Goal: Task Accomplishment & Management: Use online tool/utility

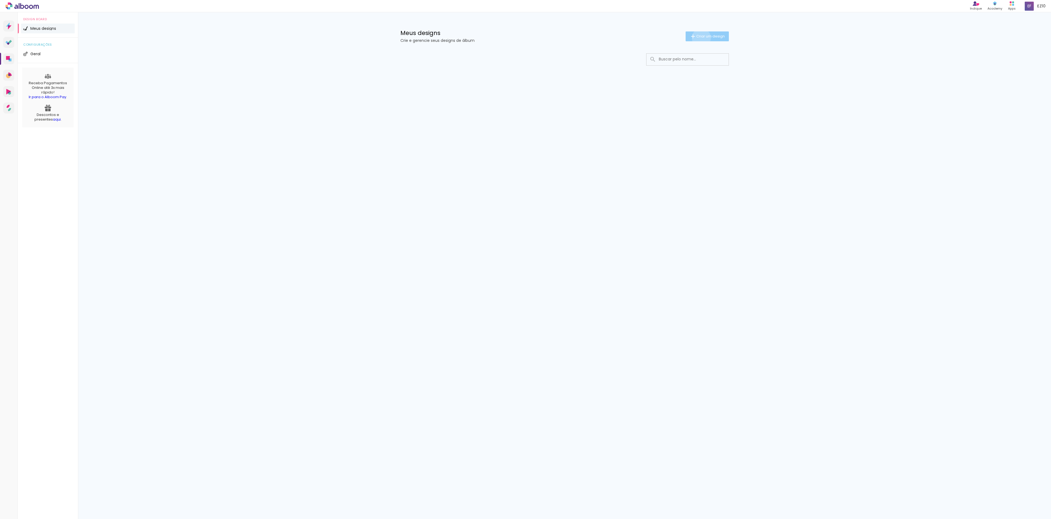
click at [700, 38] on span "Criar um design" at bounding box center [710, 36] width 28 height 4
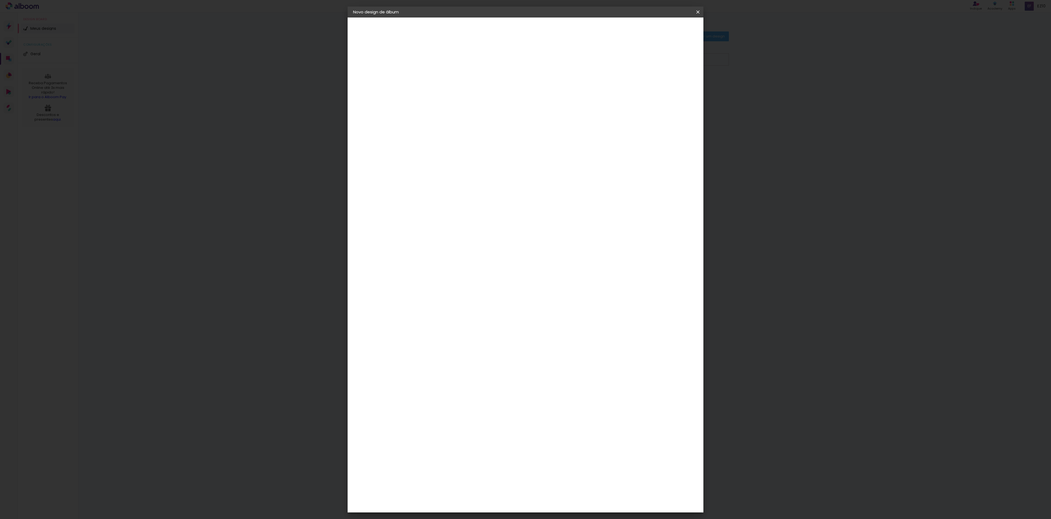
click at [442, 74] on input at bounding box center [442, 73] width 0 height 8
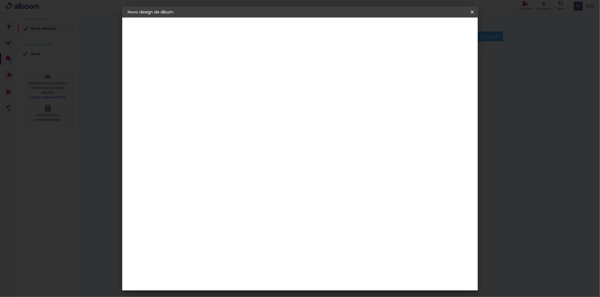
click at [217, 76] on input at bounding box center [217, 73] width 0 height 8
type input "Teste"
type paper-input "Teste"
click at [273, 28] on paper-button "Avançar" at bounding box center [260, 28] width 27 height 9
click at [0, 0] on slot "Tamanho Livre" at bounding box center [0, 0] width 0 height 0
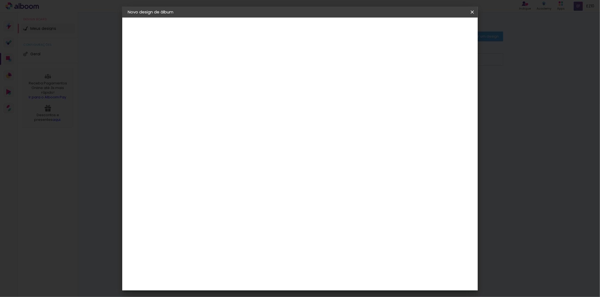
click at [320, 79] on paper-item "Tamanho Livre" at bounding box center [293, 83] width 53 height 12
click at [254, 89] on input "[GEOGRAPHIC_DATA]" at bounding box center [229, 87] width 51 height 7
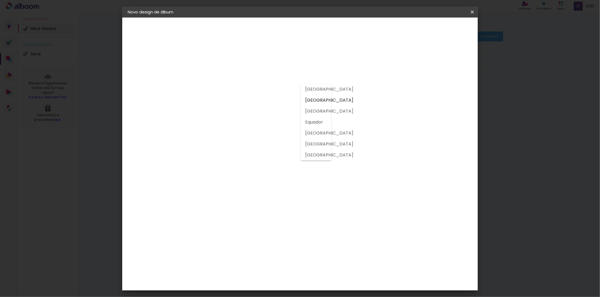
click at [254, 89] on input "[GEOGRAPHIC_DATA]" at bounding box center [229, 87] width 51 height 7
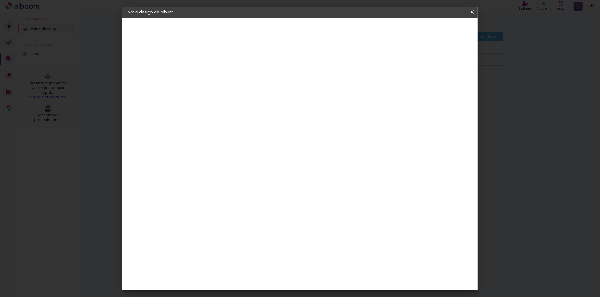
click at [0, 0] on slot "Tamanho Livre" at bounding box center [0, 0] width 0 height 0
click at [320, 32] on paper-button "Avançar" at bounding box center [306, 28] width 27 height 9
click at [446, 34] on header "Tamanho livre Defina a largura, altura e sangria das lâminas. Voltar Iniciar de…" at bounding box center [323, 32] width 260 height 28
click at [445, 32] on paper-button "Iniciar design" at bounding box center [428, 28] width 36 height 9
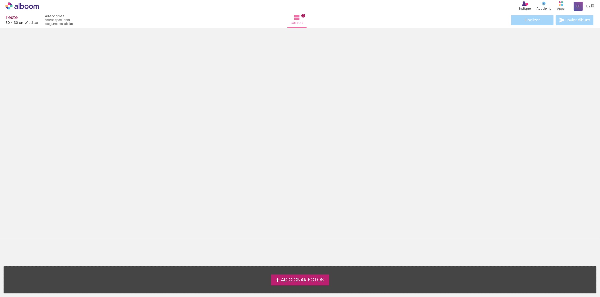
click at [315, 279] on span "Adicionar Fotos" at bounding box center [302, 279] width 43 height 5
click at [0, 0] on input "file" at bounding box center [0, 0] width 0 height 0
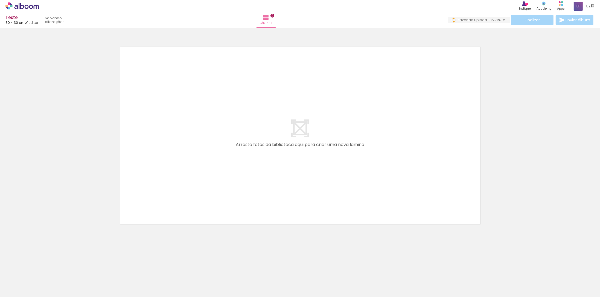
drag, startPoint x: 267, startPoint y: 281, endPoint x: 56, endPoint y: 271, distance: 211.4
click at [45, 270] on iron-horizontal-list at bounding box center [39, 279] width 11 height 34
click at [57, 279] on div at bounding box center [54, 278] width 27 height 18
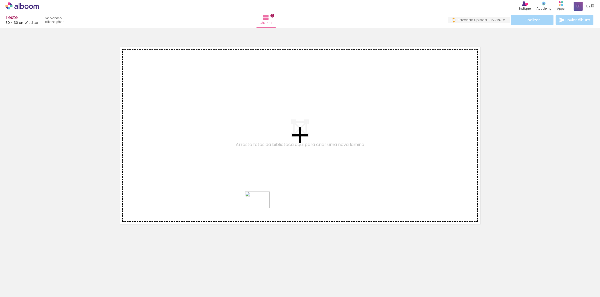
drag, startPoint x: 234, startPoint y: 280, endPoint x: 259, endPoint y: 194, distance: 88.9
click at [259, 194] on quentale-workspace at bounding box center [300, 148] width 600 height 297
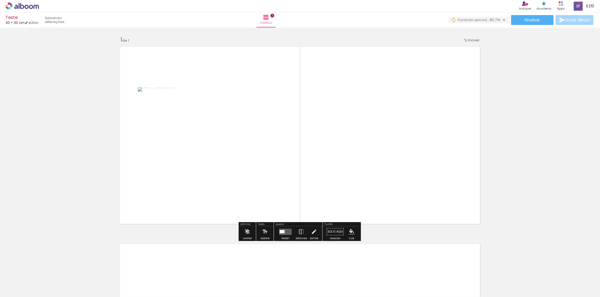
click at [283, 232] on div at bounding box center [282, 231] width 5 height 3
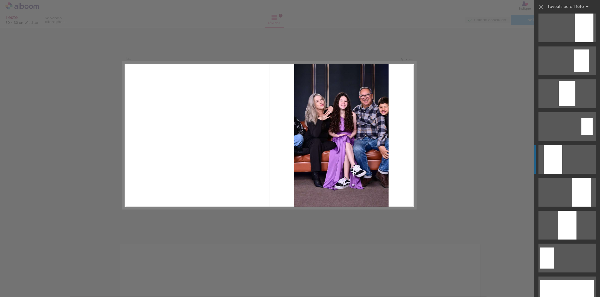
scroll to position [1054, 0]
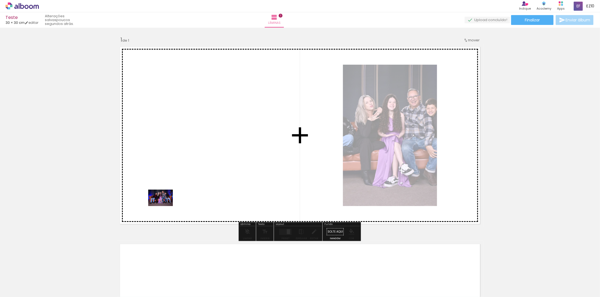
drag, startPoint x: 138, startPoint y: 283, endPoint x: 174, endPoint y: 198, distance: 92.2
click at [174, 198] on quentale-workspace at bounding box center [300, 148] width 600 height 297
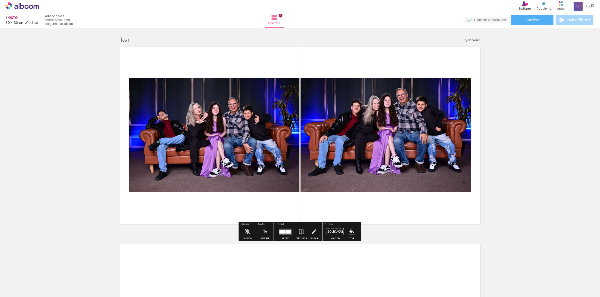
click at [336, 231] on paper-button "Solte aqui Imagem" at bounding box center [336, 233] width 20 height 14
click at [333, 231] on paper-button "Solte aqui Imagem" at bounding box center [336, 233] width 20 height 14
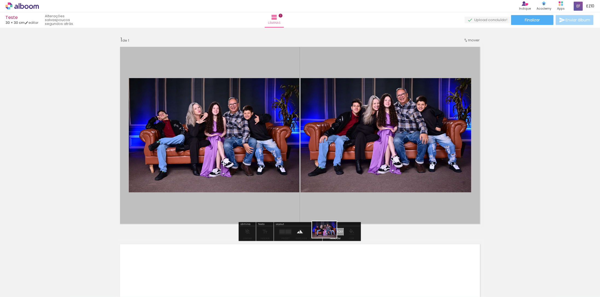
drag, startPoint x: 206, startPoint y: 275, endPoint x: 329, endPoint y: 237, distance: 128.2
click at [329, 237] on quentale-workspace at bounding box center [300, 148] width 600 height 297
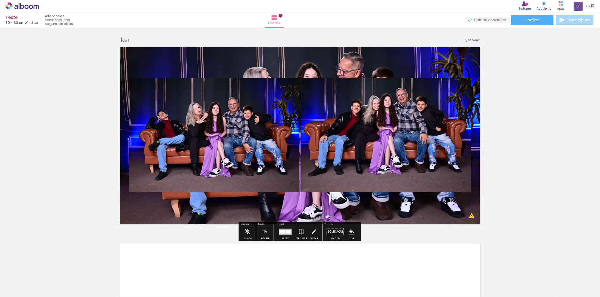
click at [266, 213] on quentale-layouter at bounding box center [300, 135] width 367 height 183
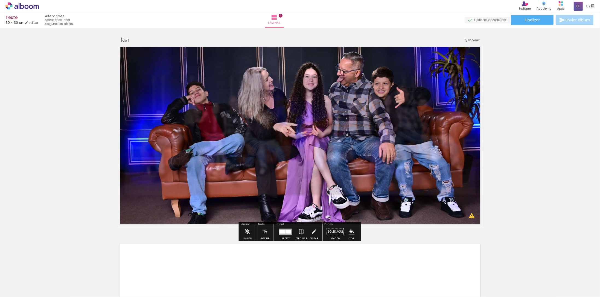
click at [255, 216] on quentale-photo at bounding box center [300, 135] width 367 height 183
click at [248, 234] on iron-icon at bounding box center [247, 231] width 6 height 11
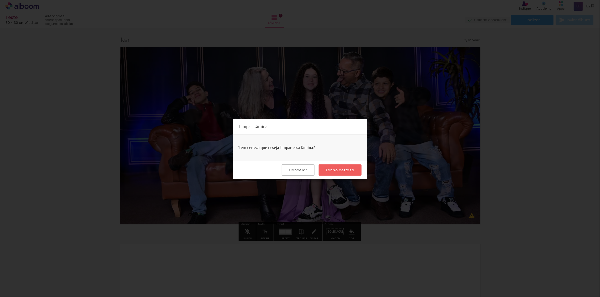
click at [0, 0] on slot "Tenho certeza" at bounding box center [0, 0] width 0 height 0
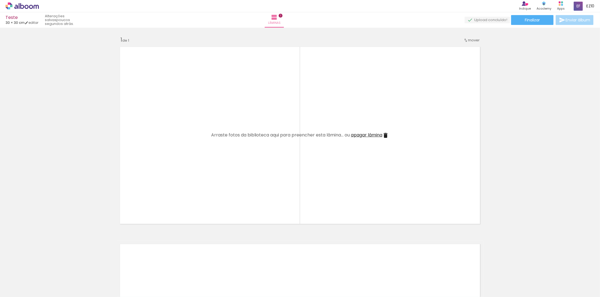
click at [331, 208] on quentale-layouter at bounding box center [300, 135] width 367 height 183
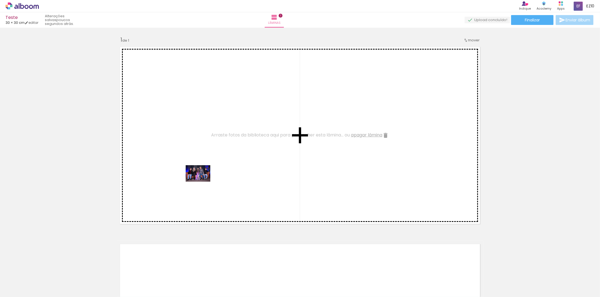
drag, startPoint x: 59, startPoint y: 280, endPoint x: 202, endPoint y: 181, distance: 174.2
click at [202, 181] on quentale-workspace at bounding box center [300, 148] width 600 height 297
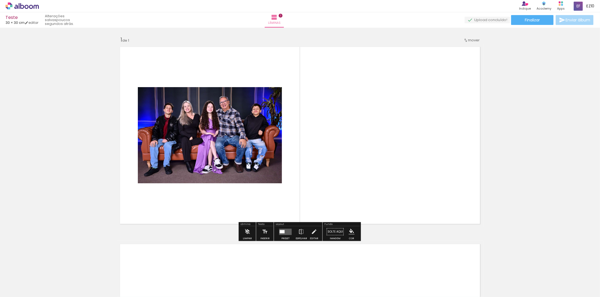
click at [286, 231] on quentale-layouter at bounding box center [285, 231] width 13 height 6
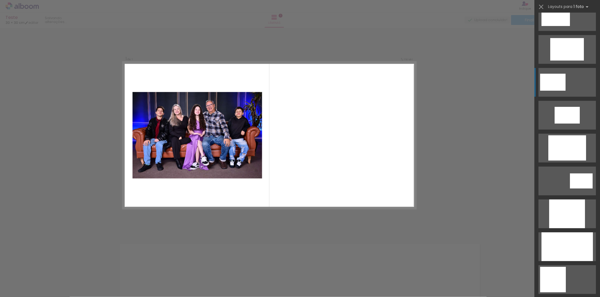
scroll to position [194, 0]
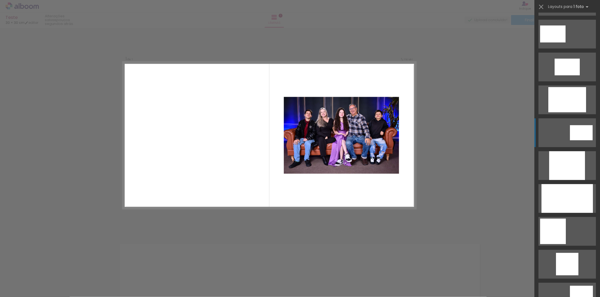
click at [571, 144] on quentale-layouter at bounding box center [567, 132] width 57 height 29
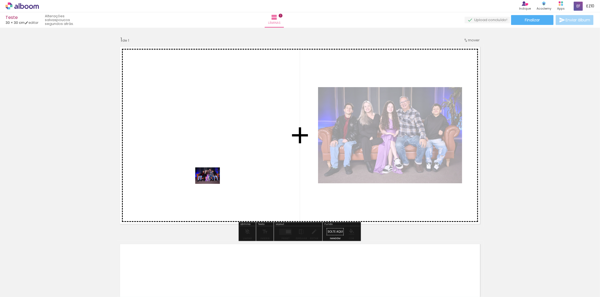
drag, startPoint x: 181, startPoint y: 277, endPoint x: 212, endPoint y: 184, distance: 98.4
click at [212, 184] on quentale-workspace at bounding box center [300, 148] width 600 height 297
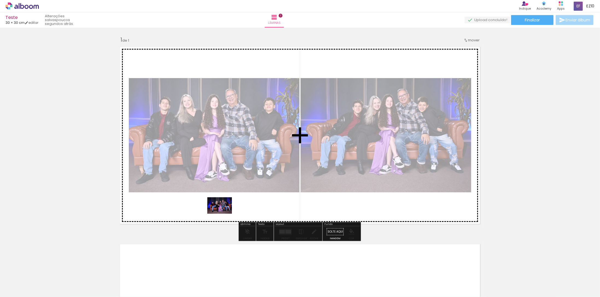
drag, startPoint x: 209, startPoint y: 277, endPoint x: 224, endPoint y: 213, distance: 64.8
click at [224, 213] on quentale-workspace at bounding box center [300, 148] width 600 height 297
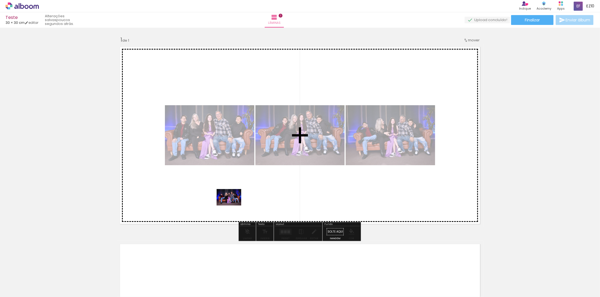
drag, startPoint x: 236, startPoint y: 276, endPoint x: 233, endPoint y: 205, distance: 71.2
click at [233, 205] on quentale-workspace at bounding box center [300, 148] width 600 height 297
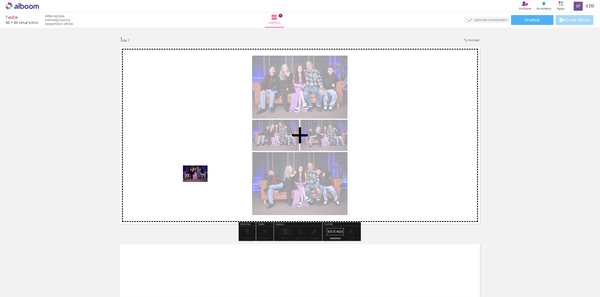
drag, startPoint x: 149, startPoint y: 278, endPoint x: 199, endPoint y: 182, distance: 108.7
click at [199, 182] on quentale-workspace at bounding box center [300, 148] width 600 height 297
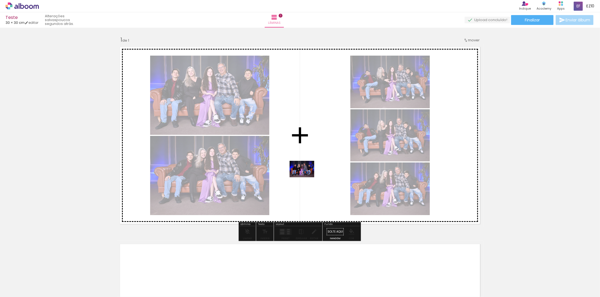
drag, startPoint x: 123, startPoint y: 276, endPoint x: 306, endPoint y: 177, distance: 207.9
click at [306, 177] on quentale-workspace at bounding box center [300, 148] width 600 height 297
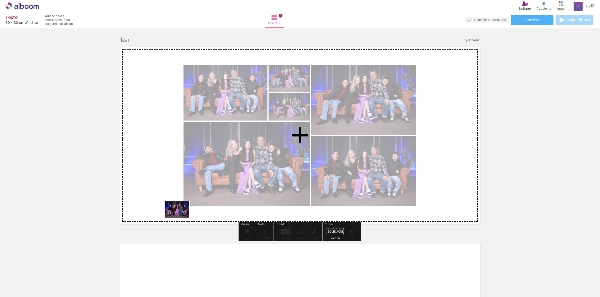
drag, startPoint x: 84, startPoint y: 279, endPoint x: 181, endPoint y: 218, distance: 114.9
click at [181, 218] on quentale-workspace at bounding box center [300, 148] width 600 height 297
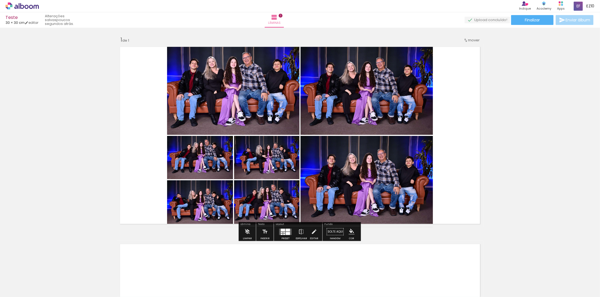
click at [281, 231] on div at bounding box center [282, 231] width 2 height 1
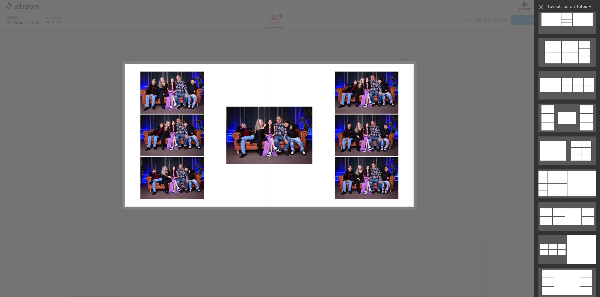
scroll to position [1598, 0]
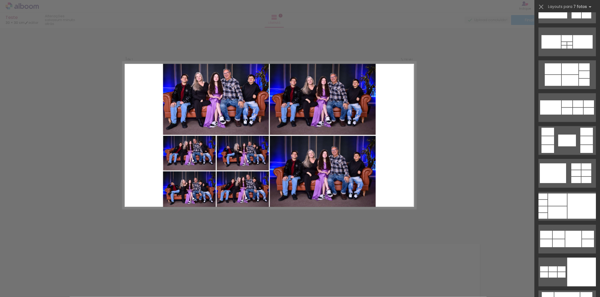
click at [389, 93] on quentale-layouter at bounding box center [269, 135] width 293 height 147
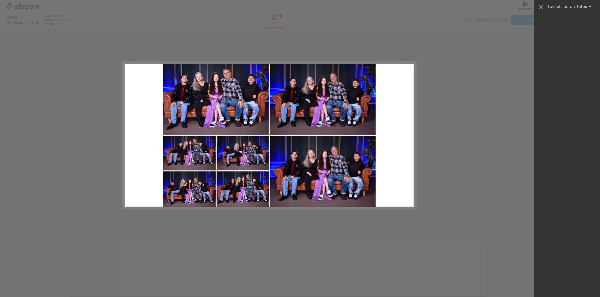
scroll to position [0, 0]
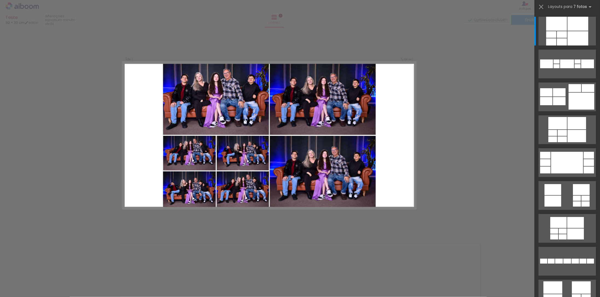
drag, startPoint x: 392, startPoint y: 90, endPoint x: 223, endPoint y: 127, distance: 172.9
click at [224, 127] on quentale-layouter at bounding box center [269, 135] width 293 height 147
click at [450, 108] on div "Confirmar Cancelar" at bounding box center [300, 231] width 600 height 407
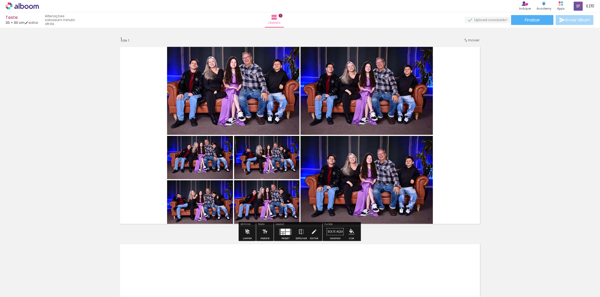
drag, startPoint x: 154, startPoint y: 58, endPoint x: 298, endPoint y: 146, distance: 168.8
click at [301, 150] on quentale-layouter at bounding box center [300, 135] width 367 height 183
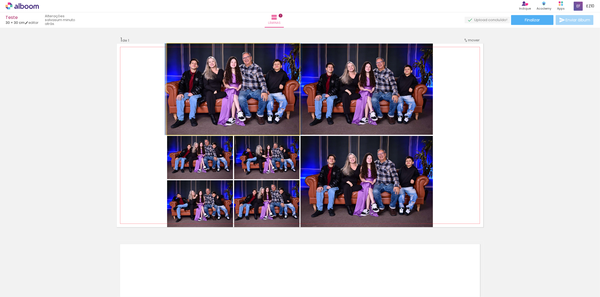
click at [281, 100] on quentale-photo at bounding box center [233, 89] width 132 height 91
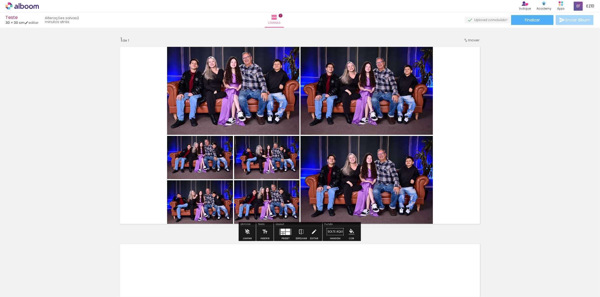
click at [229, 108] on quentale-photo at bounding box center [233, 89] width 132 height 91
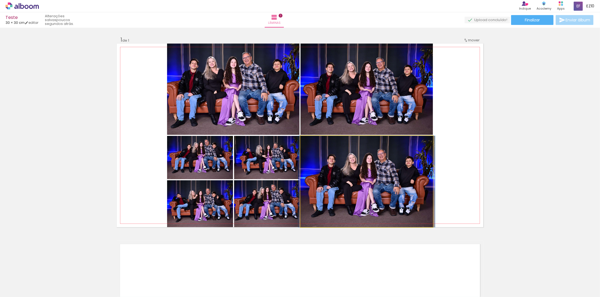
click at [320, 192] on quentale-photo at bounding box center [367, 181] width 132 height 91
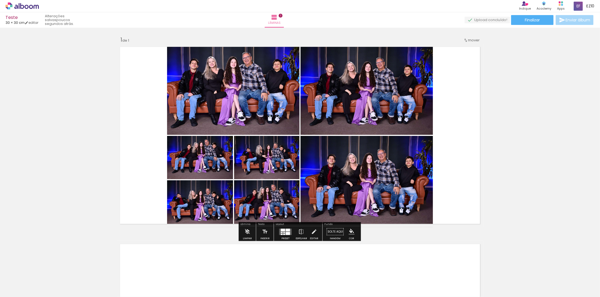
click at [453, 152] on quentale-layouter at bounding box center [300, 135] width 367 height 183
click at [149, 71] on quentale-layouter at bounding box center [300, 135] width 367 height 183
click at [533, 19] on span "Finalizar" at bounding box center [532, 20] width 15 height 4
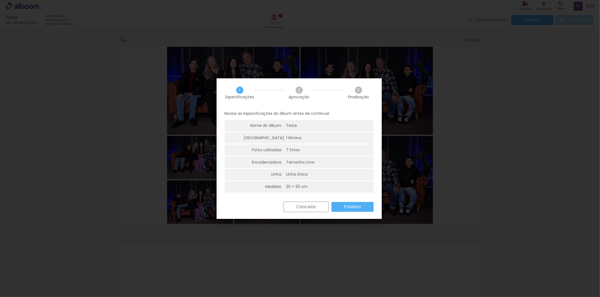
click at [0, 0] on slot "Próximo" at bounding box center [0, 0] width 0 height 0
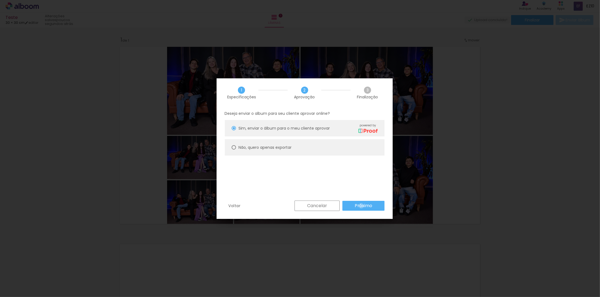
click at [0, 0] on slot "Próximo" at bounding box center [0, 0] width 0 height 0
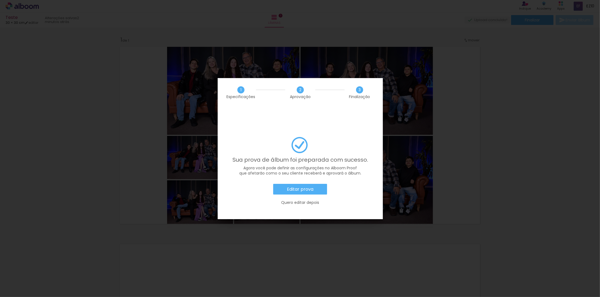
click at [0, 0] on slot "Editar prova" at bounding box center [0, 0] width 0 height 0
